Goal: Task Accomplishment & Management: Manage account settings

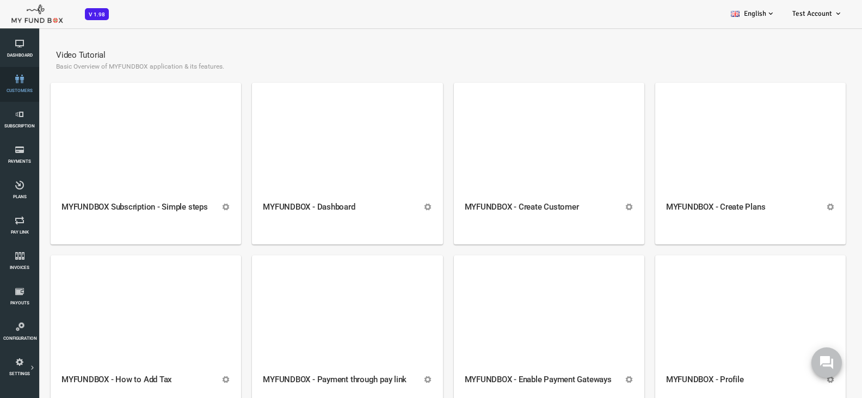
click at [26, 87] on link "customers" at bounding box center [19, 84] width 33 height 35
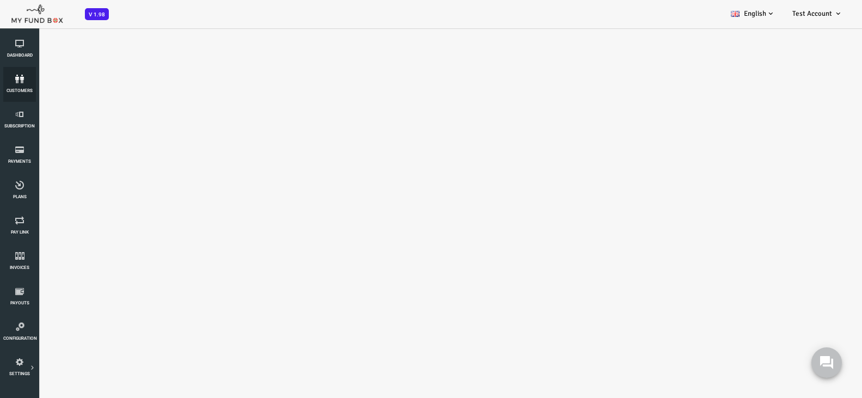
select select "100"
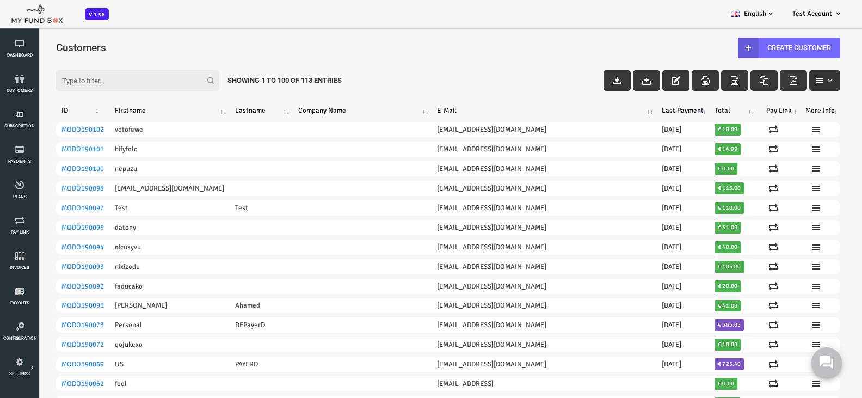
click at [791, 83] on span "button" at bounding box center [795, 80] width 9 height 9
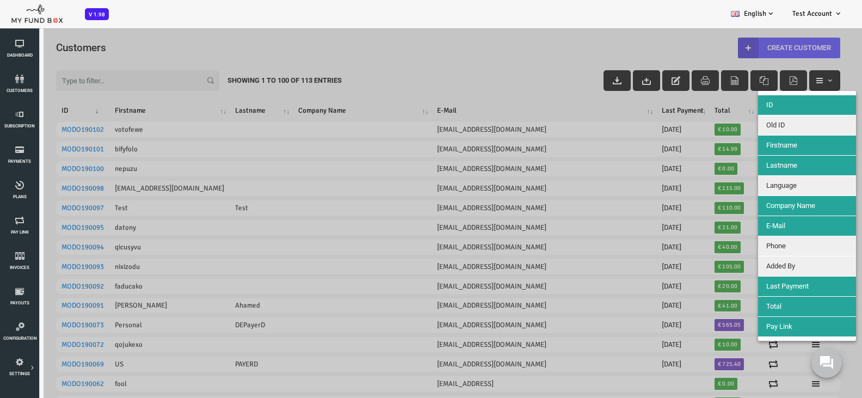
click at [314, 45] on div at bounding box center [414, 226] width 828 height 398
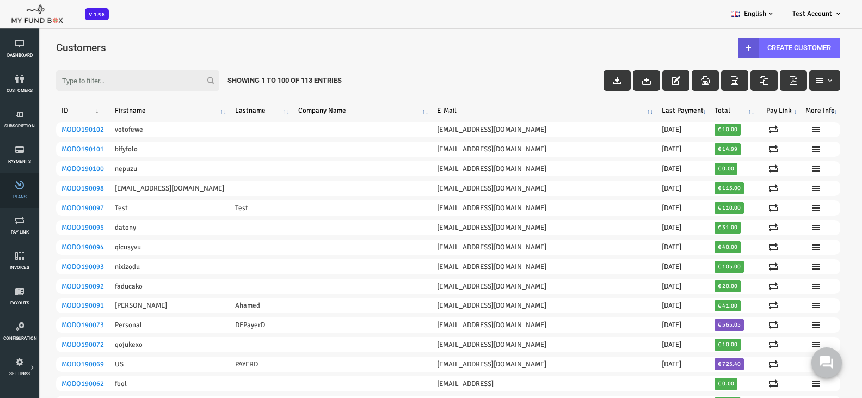
click at [0, 0] on span "Plans" at bounding box center [0, 0] width 0 height 0
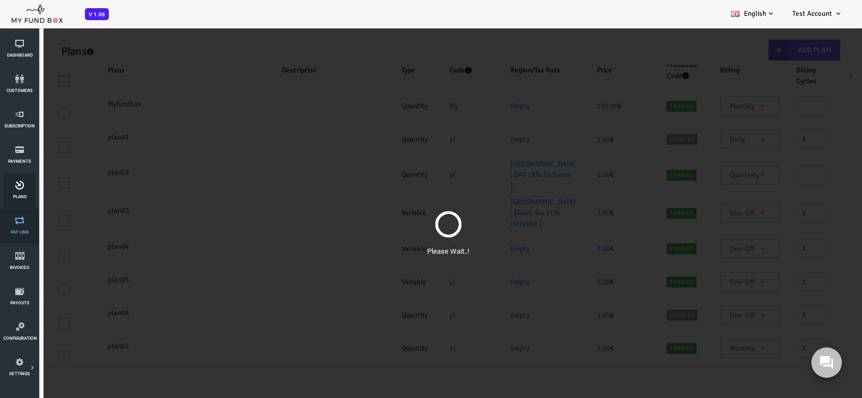
select select "100"
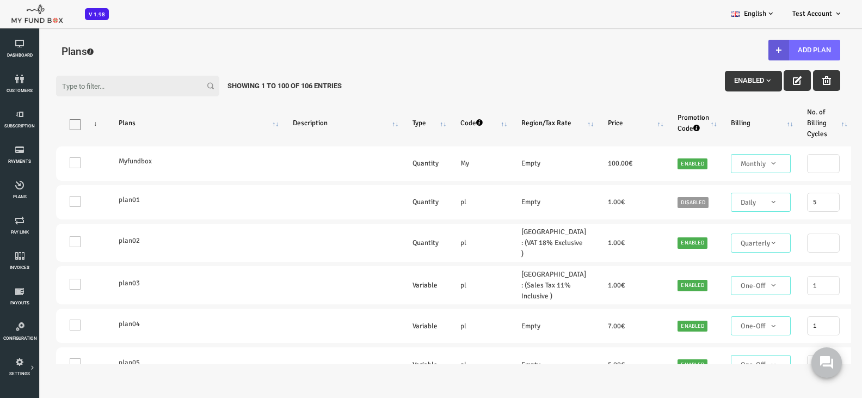
click at [725, 76] on button "Enabled" at bounding box center [718, 81] width 57 height 21
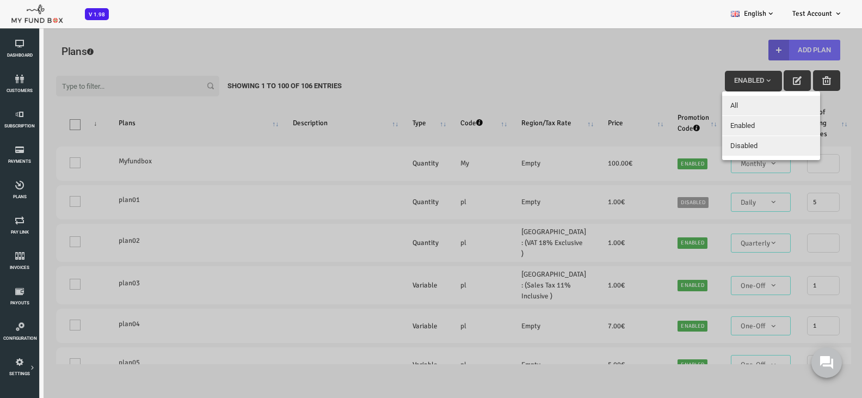
click at [547, 72] on div at bounding box center [414, 226] width 828 height 398
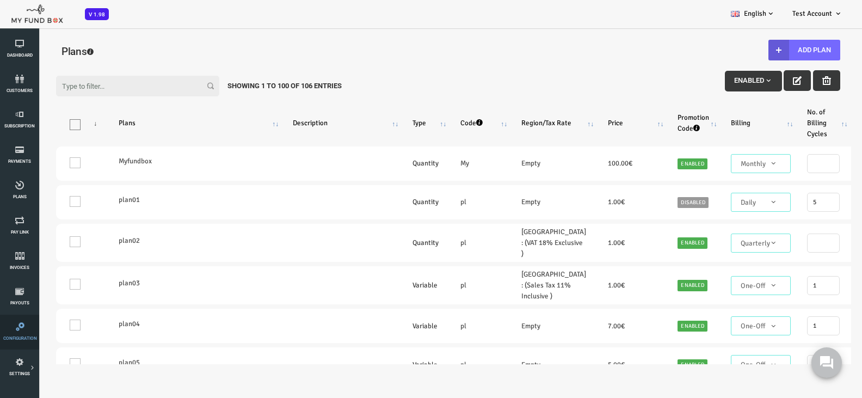
scroll to position [272, 0]
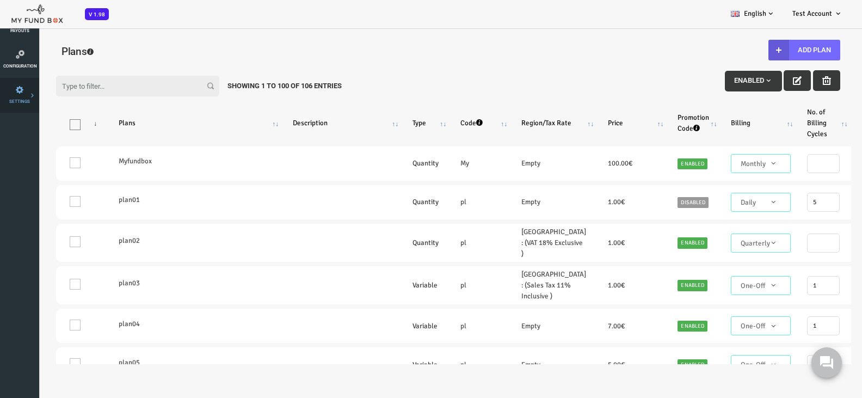
click at [0, 0] on li "Tax & Coupons" at bounding box center [0, 0] width 0 height 0
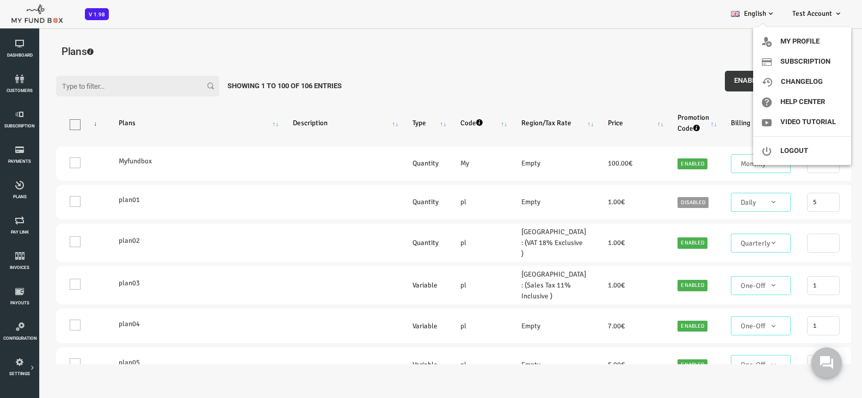
click at [828, 10] on span "Test Account" at bounding box center [812, 13] width 40 height 9
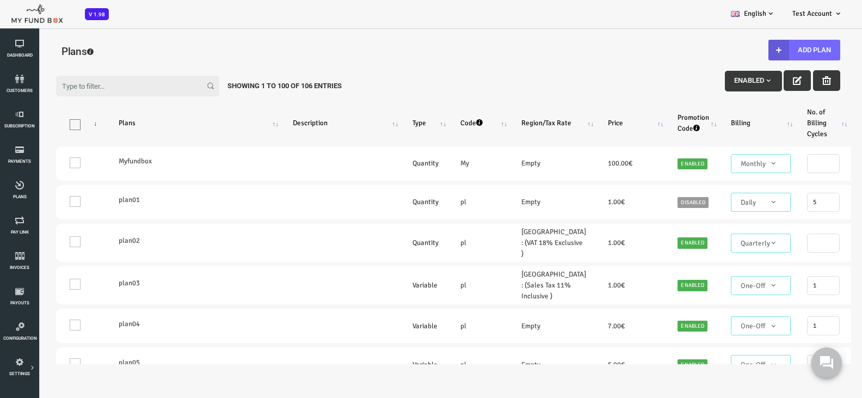
click at [822, 16] on span "Test Account" at bounding box center [812, 13] width 40 height 9
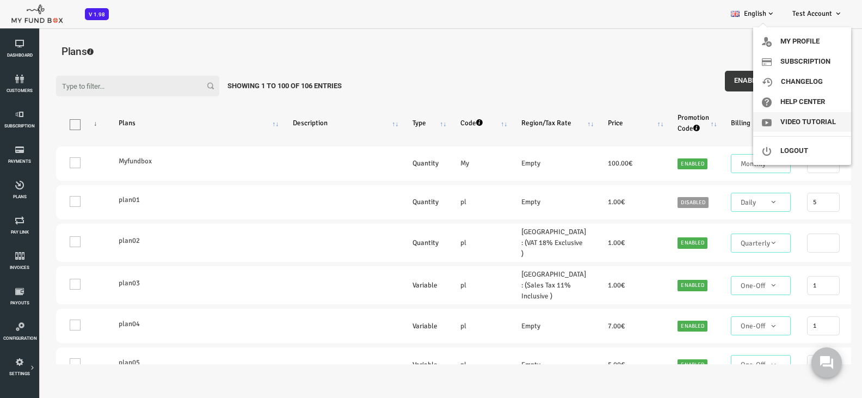
click at [811, 125] on link "Video Tutorial" at bounding box center [802, 122] width 98 height 20
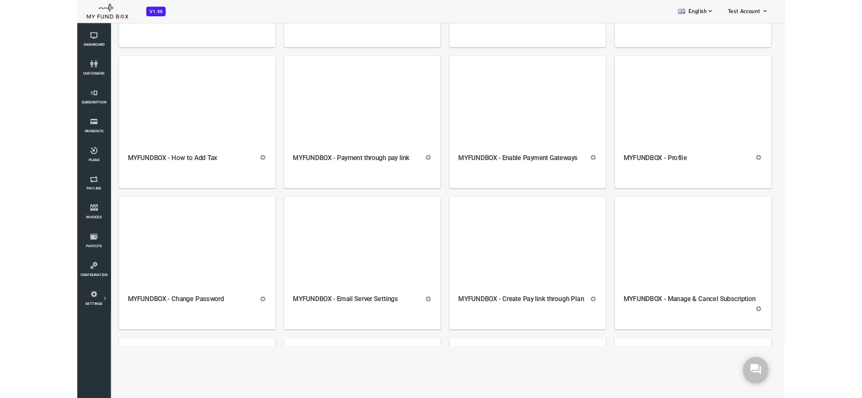
scroll to position [181, 0]
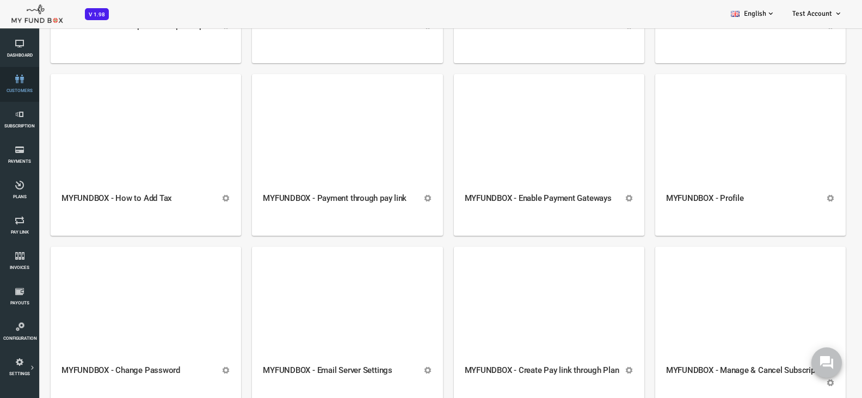
click at [11, 81] on icon at bounding box center [19, 79] width 33 height 9
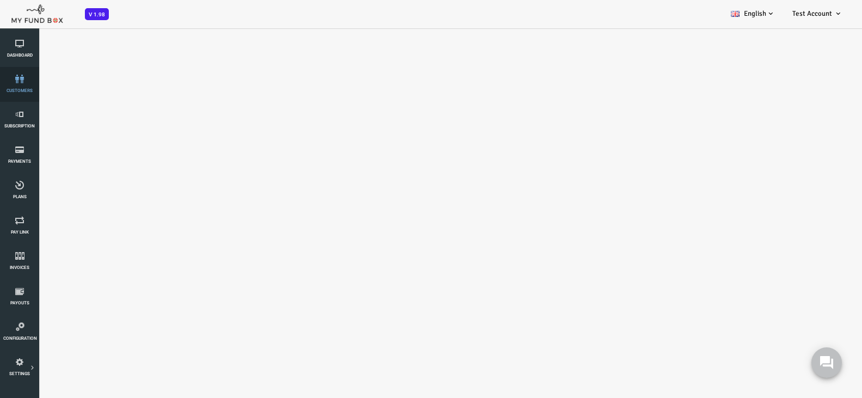
scroll to position [0, 0]
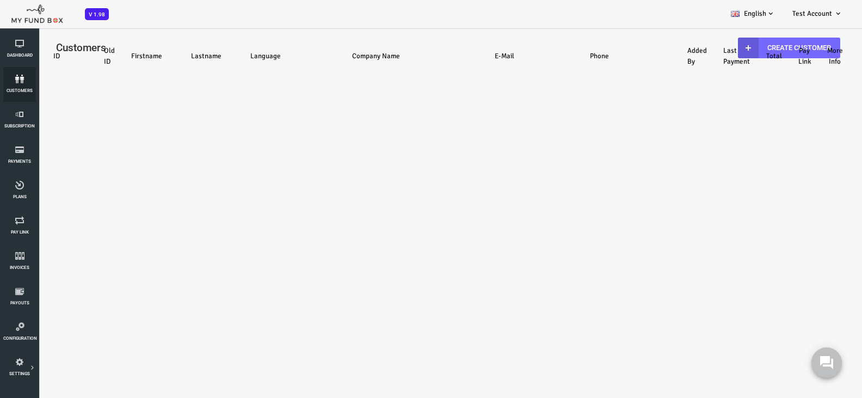
select select "100"
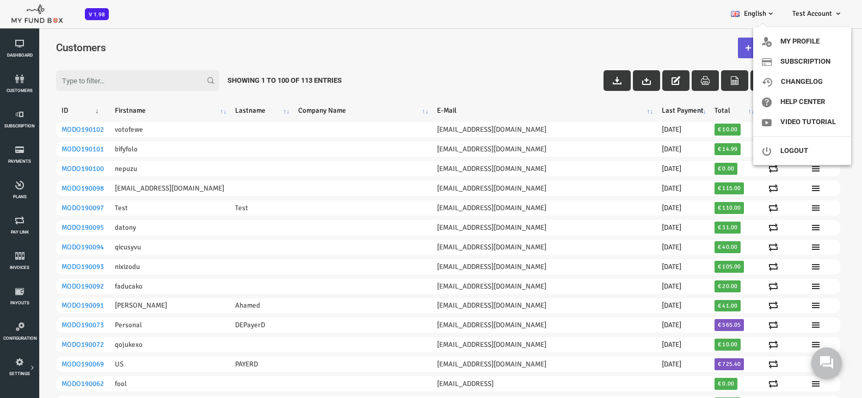
click at [835, 11] on icon at bounding box center [838, 13] width 9 height 9
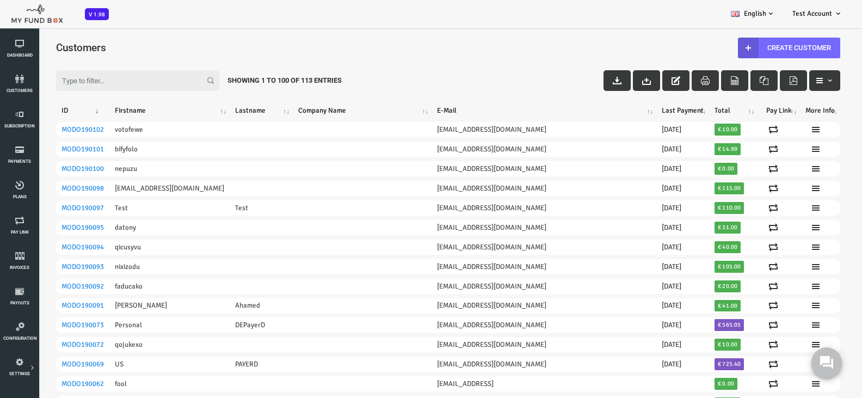
click at [835, 11] on icon at bounding box center [838, 13] width 9 height 9
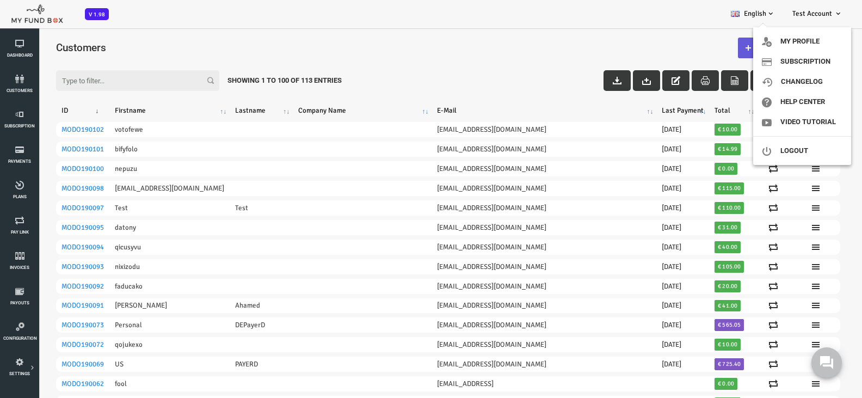
click at [821, 14] on span "Test Account" at bounding box center [812, 13] width 40 height 9
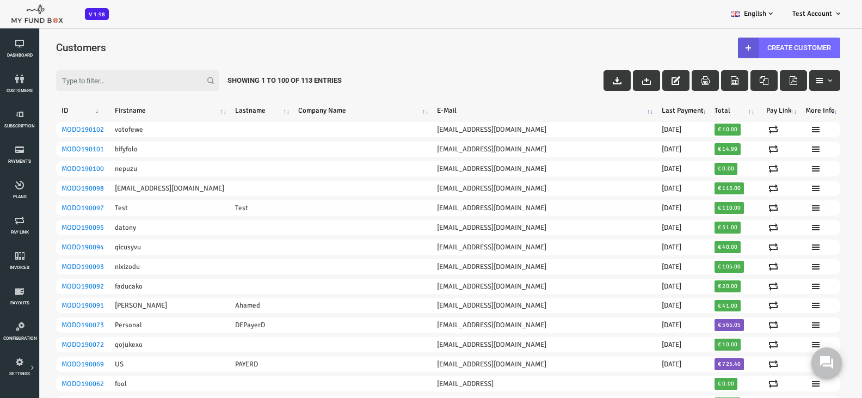
click at [834, 12] on icon at bounding box center [838, 13] width 9 height 9
click at [388, 22] on div "BID OBID Orphan GID [GEOGRAPHIC_DATA] Payment Status Partner OID Subscription C…" at bounding box center [425, 14] width 851 height 28
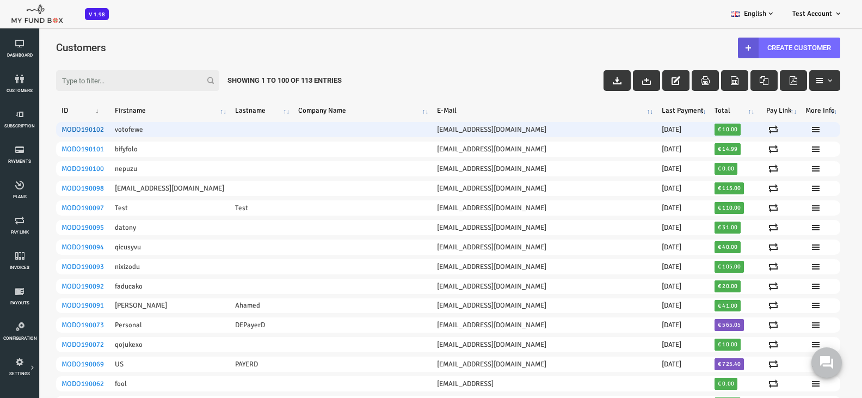
click at [39, 128] on link "MODO190102" at bounding box center [48, 129] width 42 height 9
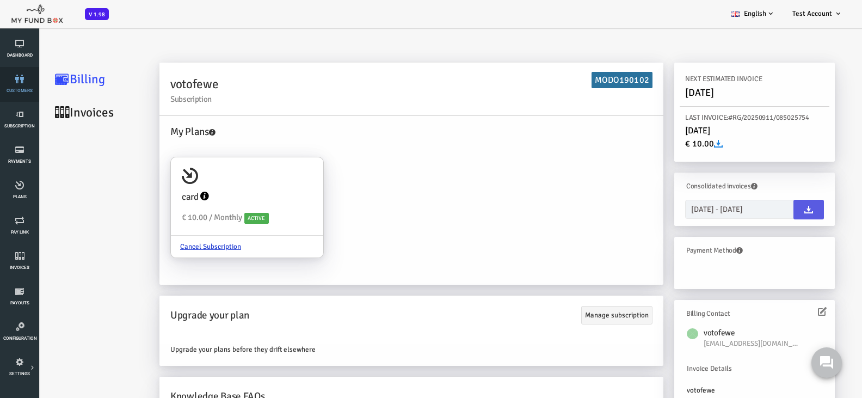
click at [0, 0] on span "customers" at bounding box center [0, 0] width 0 height 0
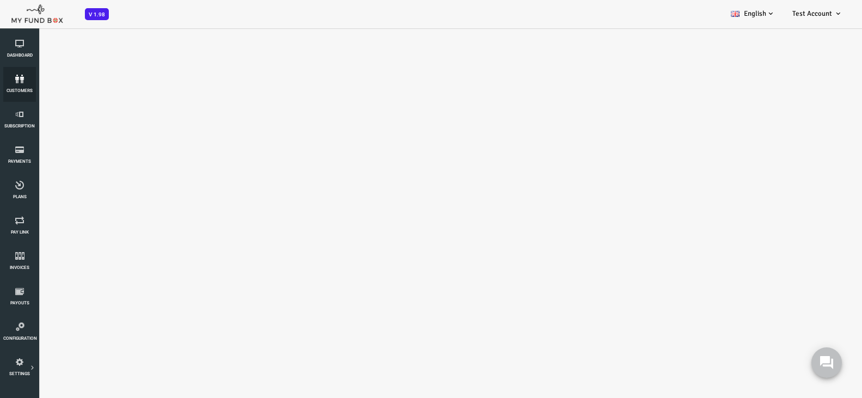
select select "100"
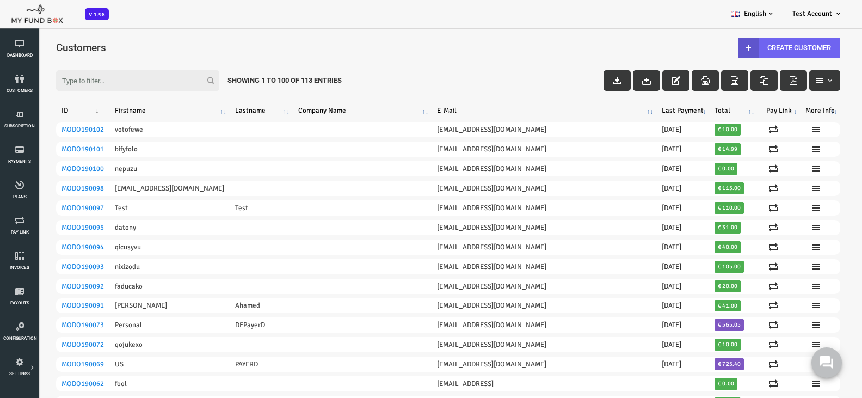
click at [733, 53] on link "Create Customer" at bounding box center [755, 48] width 102 height 21
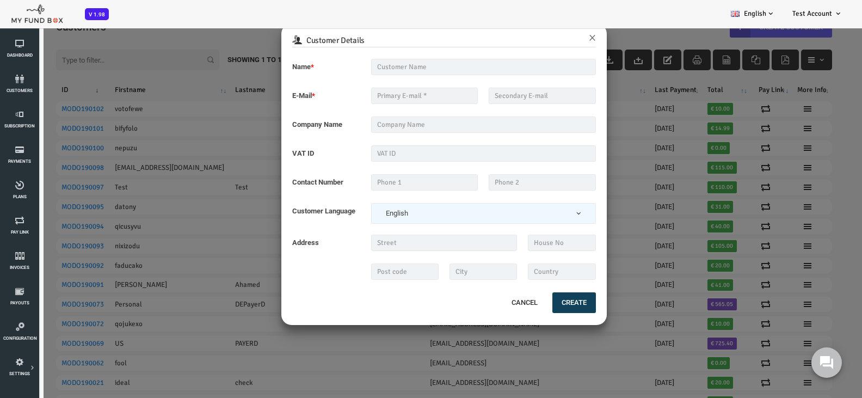
scroll to position [30, 0]
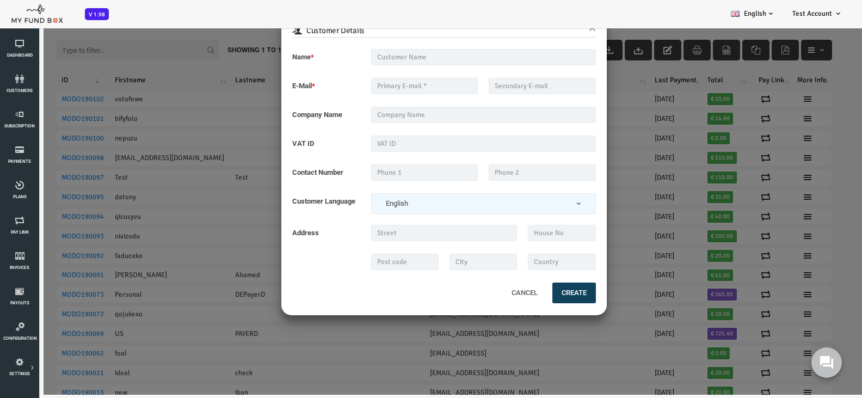
click at [482, 293] on button "Cancel" at bounding box center [490, 292] width 47 height 23
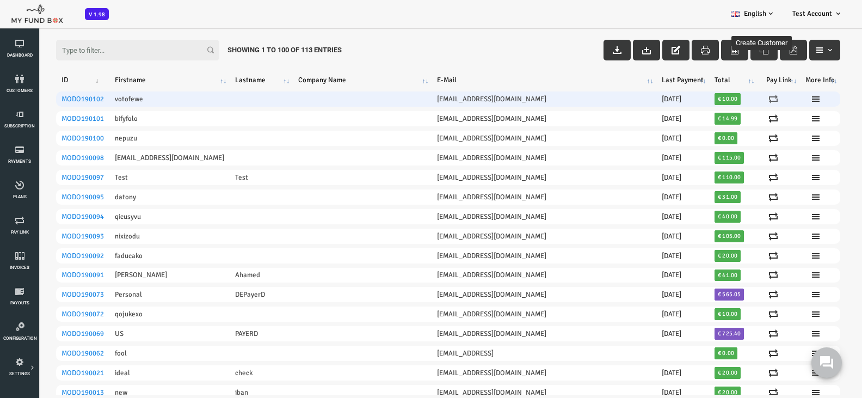
click at [735, 99] on icon at bounding box center [739, 99] width 9 height 9
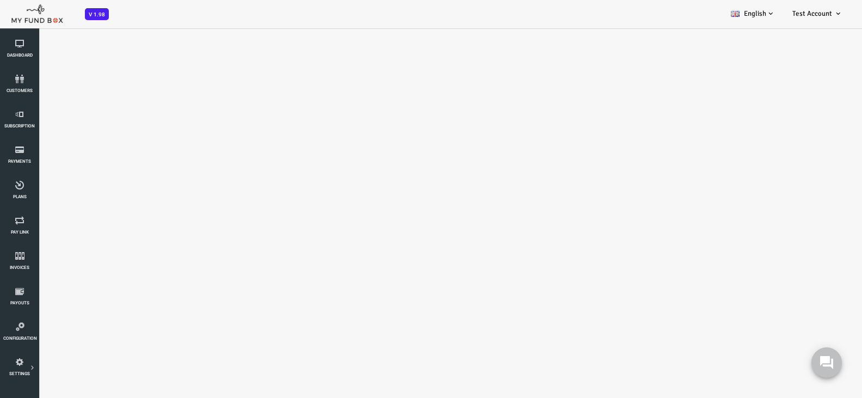
select select "[EMAIL_ADDRESS][DOMAIN_NAME]"
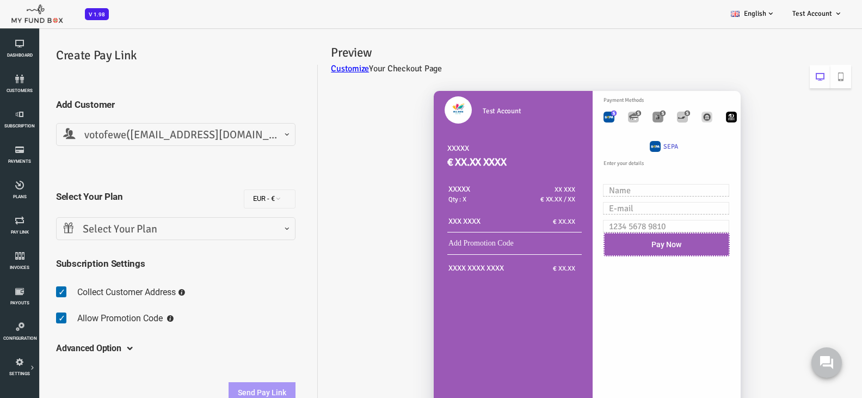
scroll to position [0, 0]
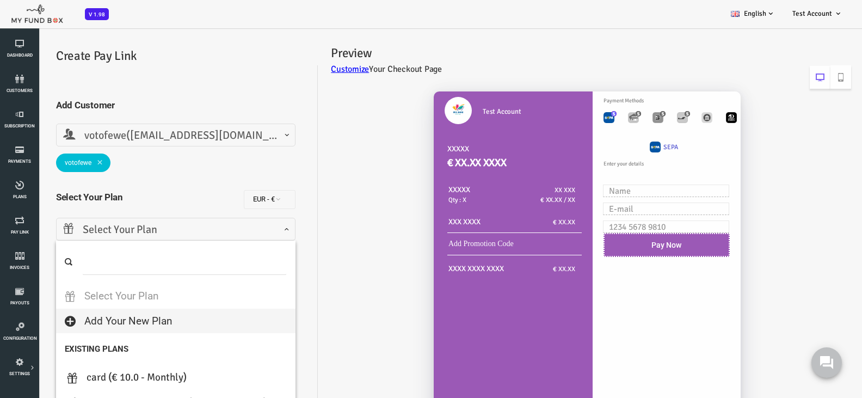
click at [29, 238] on span at bounding box center [29, 238] width 0 height 0
click at [313, 243] on div "Test Account XXXXX € XX.XX XXXX XXXXX Qty : X XX XXX € XX.XX / XX XXX XXXX € XX…" at bounding box center [549, 273] width 533 height 384
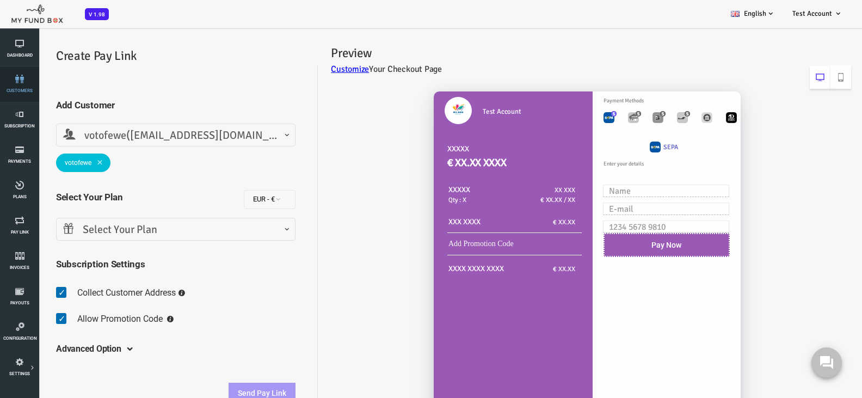
click at [18, 87] on link "customers" at bounding box center [19, 84] width 33 height 35
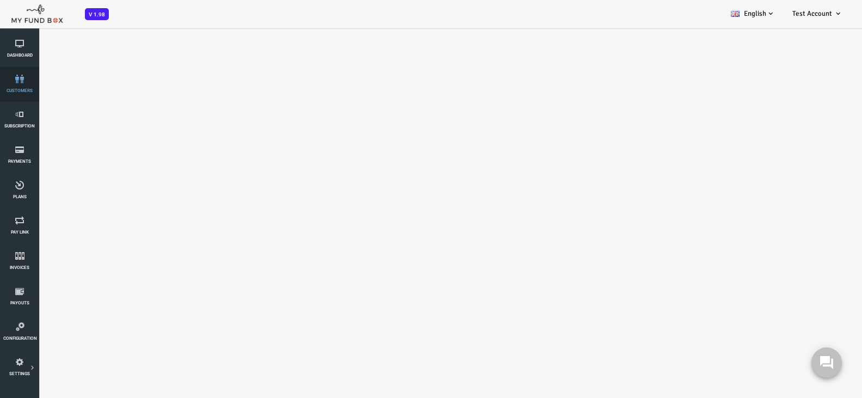
select select "100"
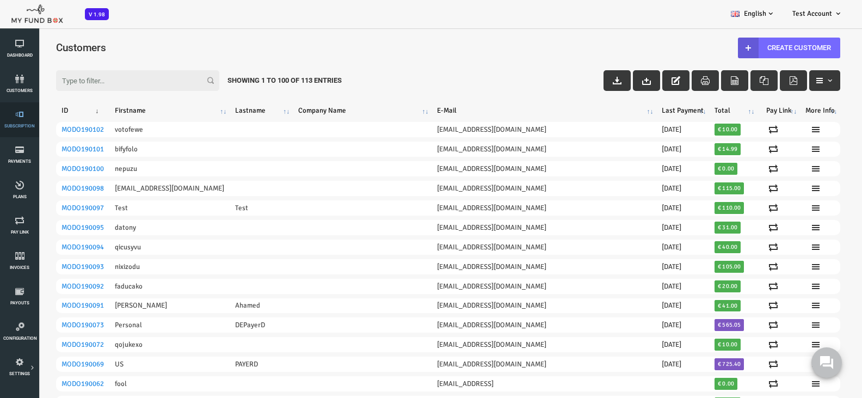
click at [14, 120] on link "Subscription" at bounding box center [19, 119] width 33 height 35
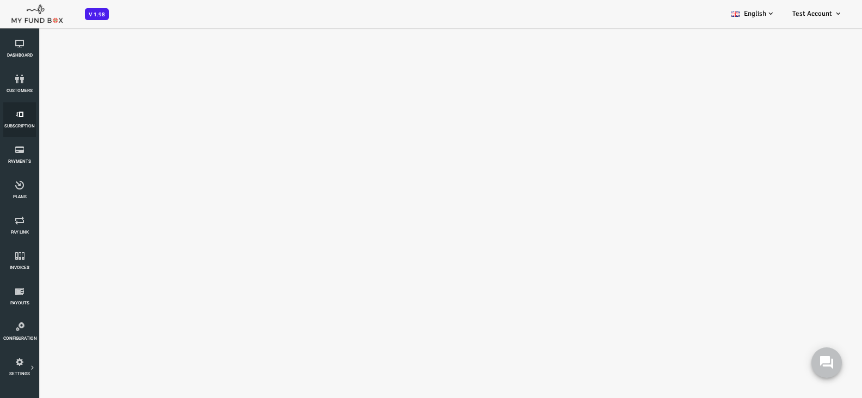
select select "100"
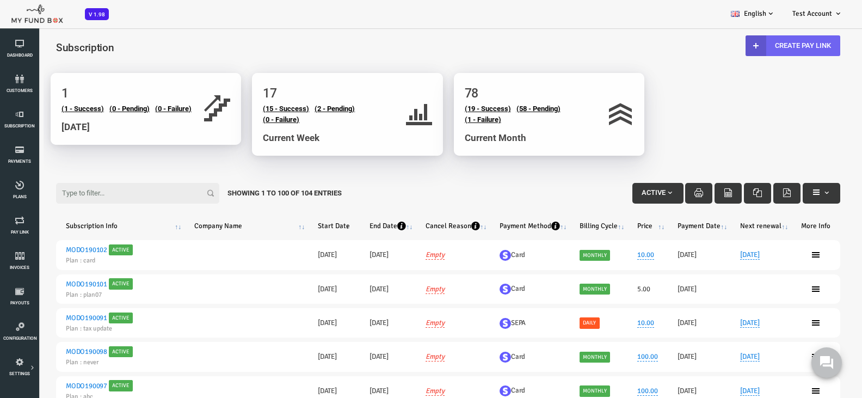
click at [782, 47] on link "Create Pay Link" at bounding box center [758, 45] width 95 height 21
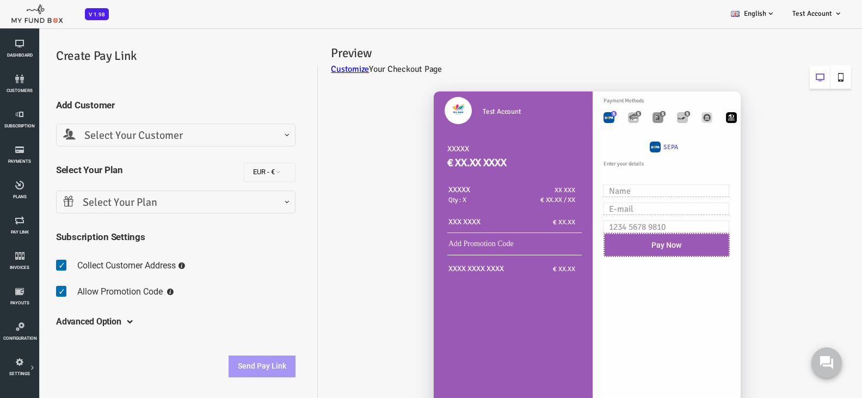
click at [805, 78] on icon at bounding box center [806, 77] width 9 height 9
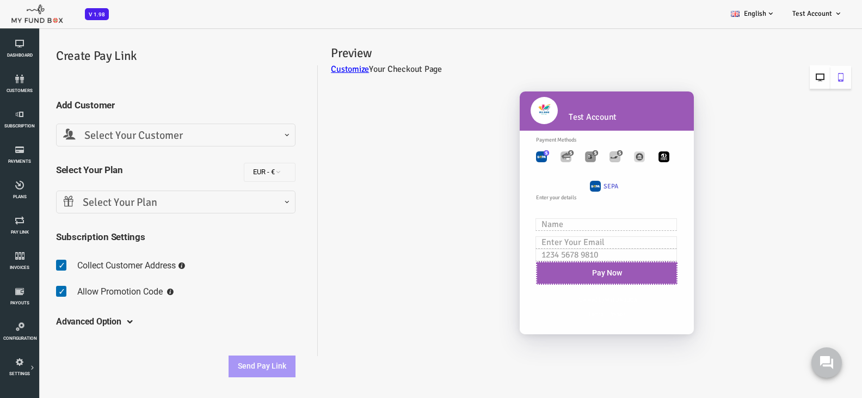
click at [782, 81] on icon at bounding box center [785, 77] width 9 height 9
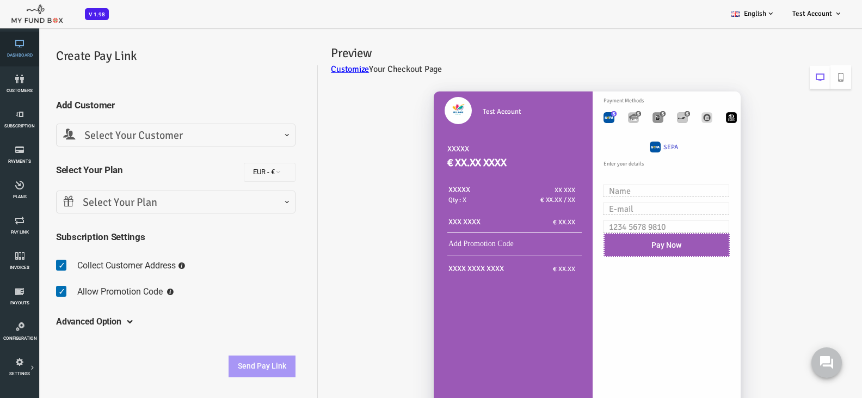
click at [0, 0] on span "Dashboard" at bounding box center [0, 0] width 0 height 0
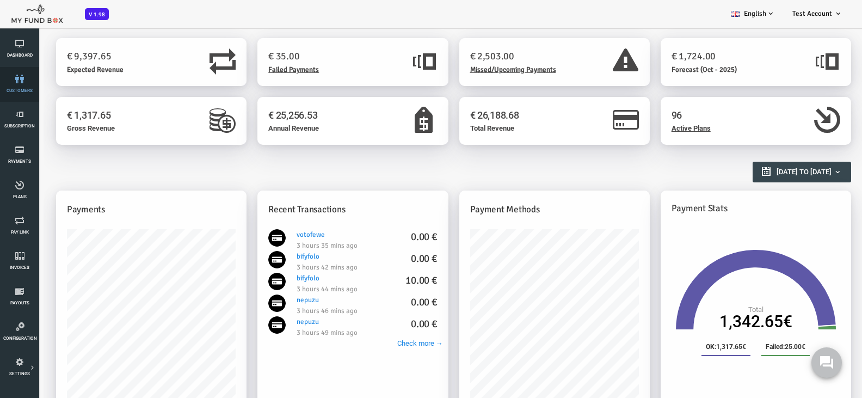
click at [13, 84] on link "customers" at bounding box center [19, 84] width 33 height 35
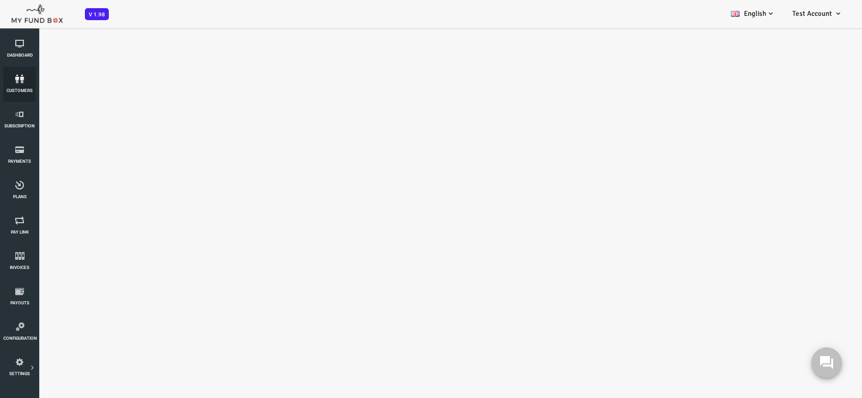
select select "100"
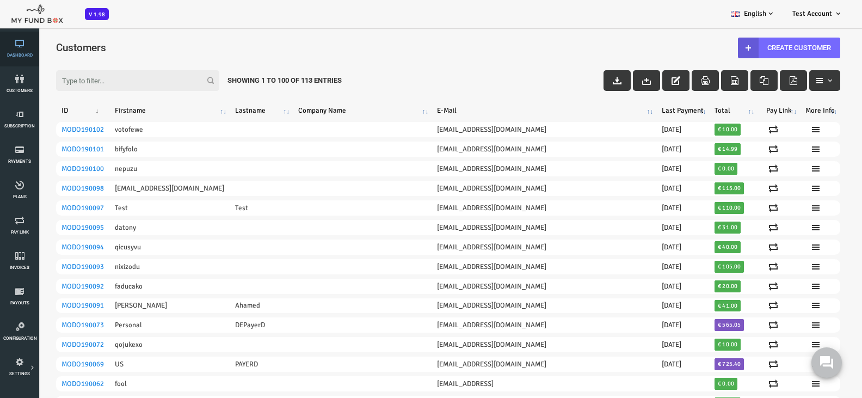
click at [0, 0] on span "Dashboard" at bounding box center [0, 0] width 0 height 0
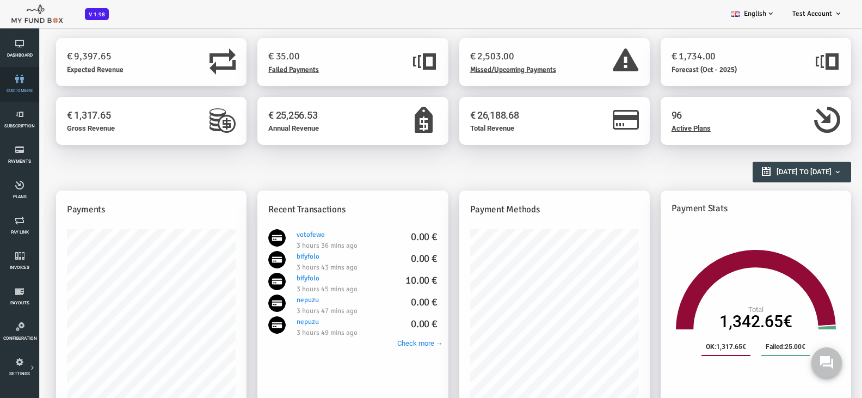
click at [7, 89] on link "customers" at bounding box center [19, 84] width 33 height 35
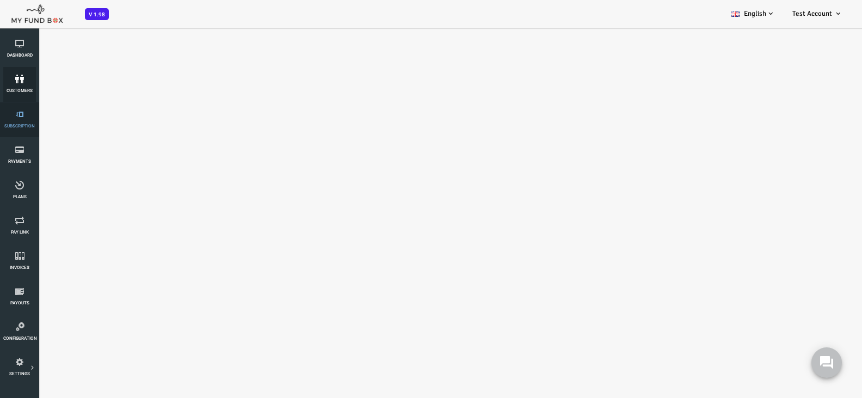
select select "100"
